Goal: Task Accomplishment & Management: Use online tool/utility

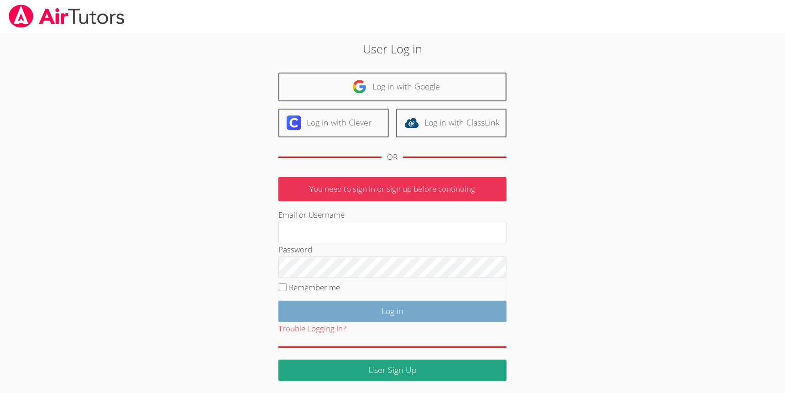
type input "[EMAIL_ADDRESS][DOMAIN_NAME]"
click at [449, 322] on input "Log in" at bounding box center [392, 311] width 228 height 21
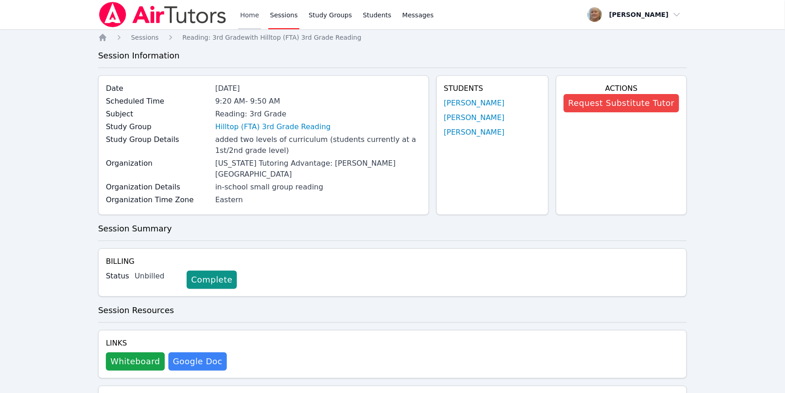
click at [261, 19] on link "Home" at bounding box center [249, 14] width 22 height 29
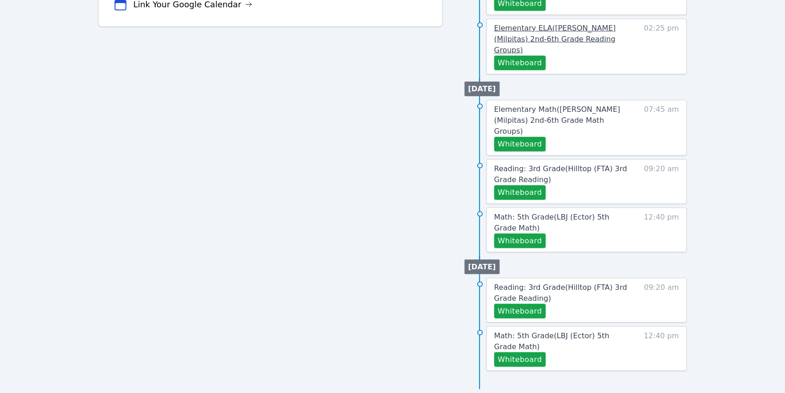
scroll to position [417, 0]
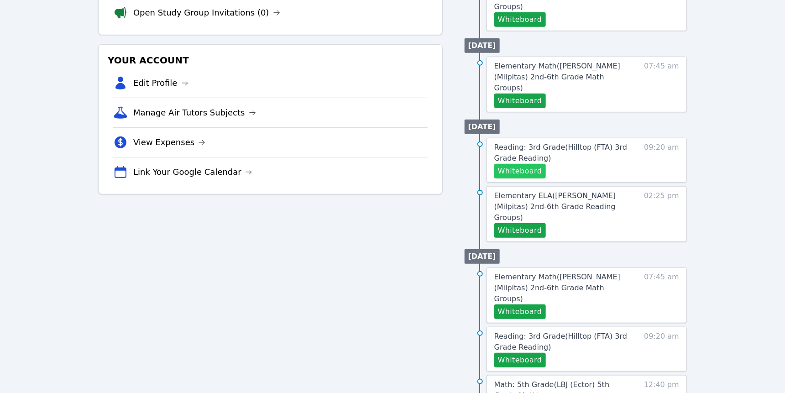
scroll to position [255, 0]
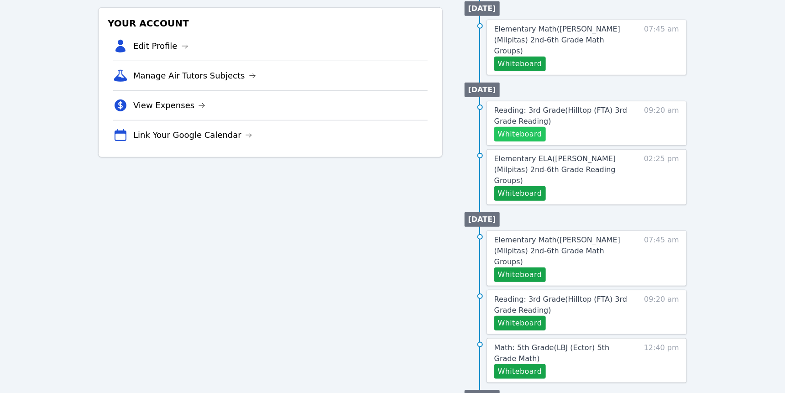
click at [538, 141] on button "Whiteboard" at bounding box center [520, 134] width 52 height 15
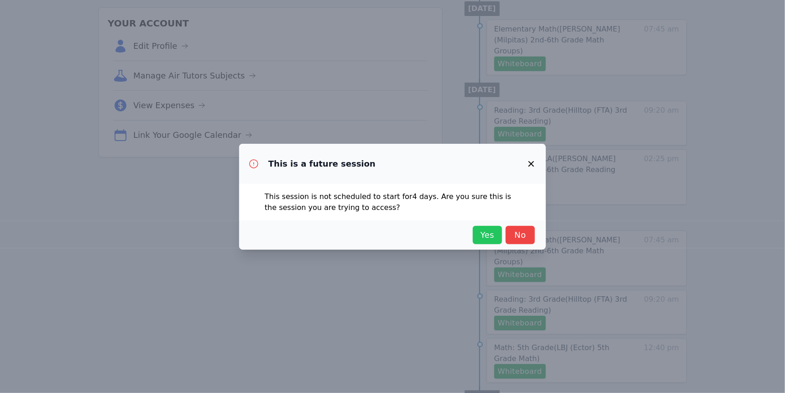
click at [497, 241] on span "Yes" at bounding box center [487, 235] width 20 height 13
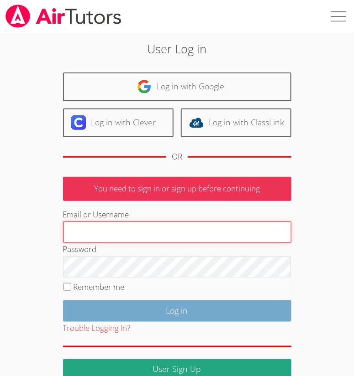
type input "[EMAIL_ADDRESS][DOMAIN_NAME]"
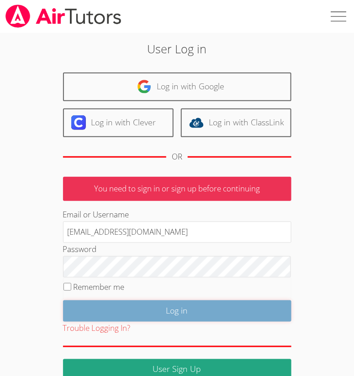
click at [206, 322] on input "Log in" at bounding box center [177, 311] width 228 height 21
